Goal: Task Accomplishment & Management: Manage account settings

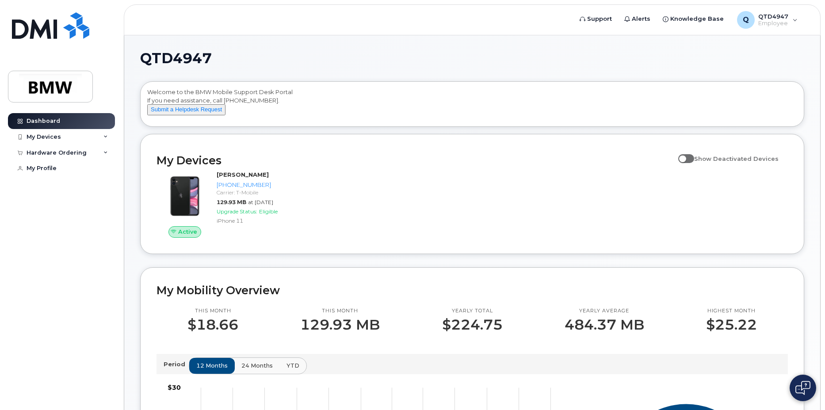
click at [694, 163] on span at bounding box center [686, 158] width 16 height 9
click at [685, 157] on input "Show Deactivated Devices" at bounding box center [681, 153] width 7 height 7
click at [689, 163] on span at bounding box center [686, 158] width 16 height 9
click at [685, 157] on input "Show Deactivated Devices" at bounding box center [681, 153] width 7 height 7
checkbox input "false"
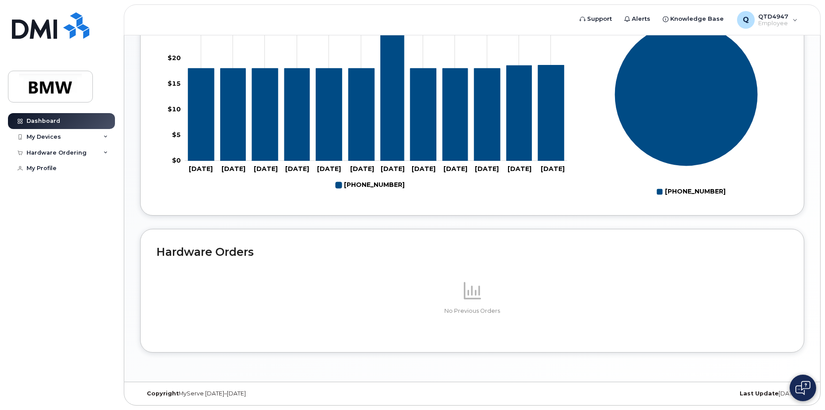
scroll to position [389, 0]
click at [57, 140] on div "My Devices" at bounding box center [44, 136] width 34 height 7
click at [59, 179] on div "864-906-3097 (Timothy Clepper)" at bounding box center [68, 177] width 80 height 22
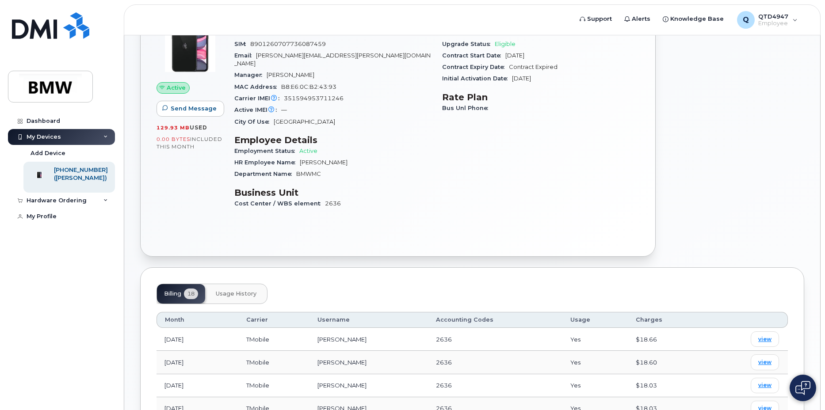
scroll to position [91, 0]
click at [243, 291] on span "Usage History" at bounding box center [236, 294] width 41 height 7
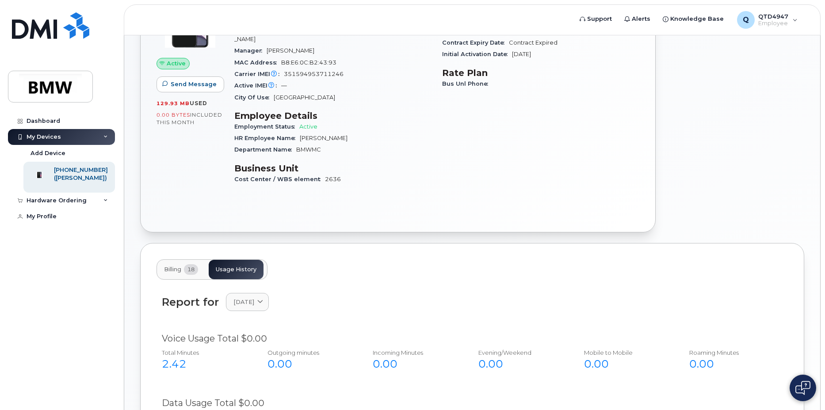
scroll to position [116, 0]
drag, startPoint x: 194, startPoint y: 266, endPoint x: 198, endPoint y: 270, distance: 5.3
click at [194, 266] on span "18" at bounding box center [191, 270] width 14 height 11
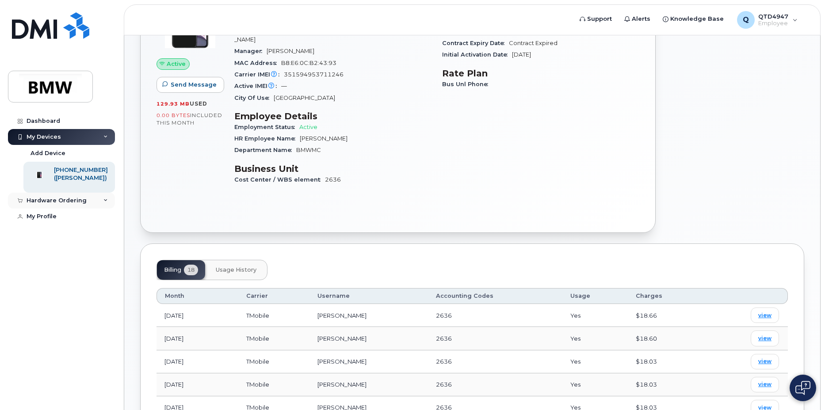
click at [104, 203] on icon at bounding box center [105, 200] width 4 height 4
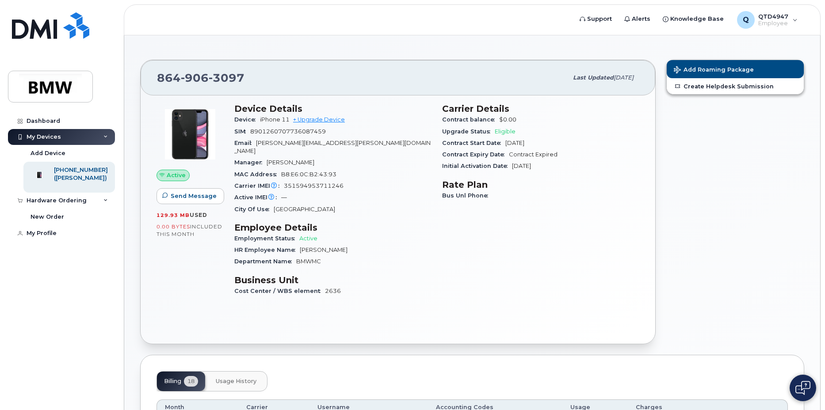
scroll to position [0, 0]
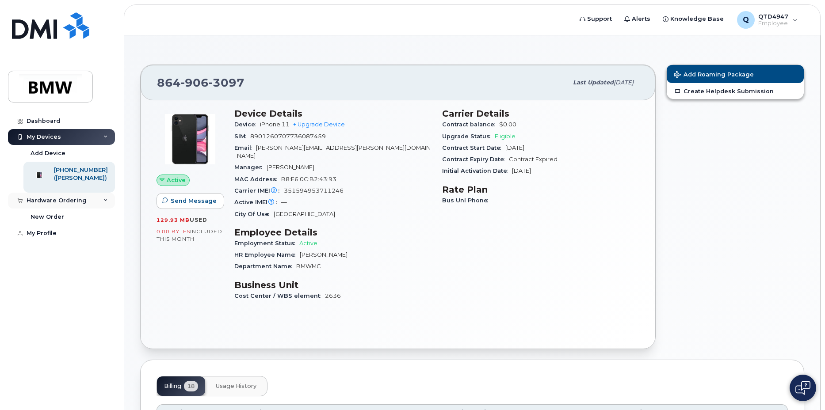
click at [75, 204] on div "Hardware Ordering" at bounding box center [57, 200] width 60 height 7
click at [49, 204] on div "Hardware Ordering" at bounding box center [57, 200] width 60 height 7
click at [38, 237] on div "My Profile" at bounding box center [42, 233] width 30 height 7
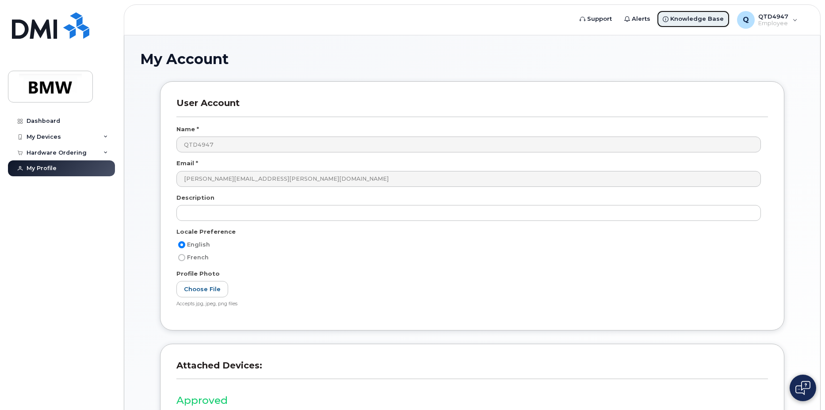
click at [692, 18] on span "Knowledge Base" at bounding box center [696, 19] width 53 height 9
